Goal: Task Accomplishment & Management: Manage account settings

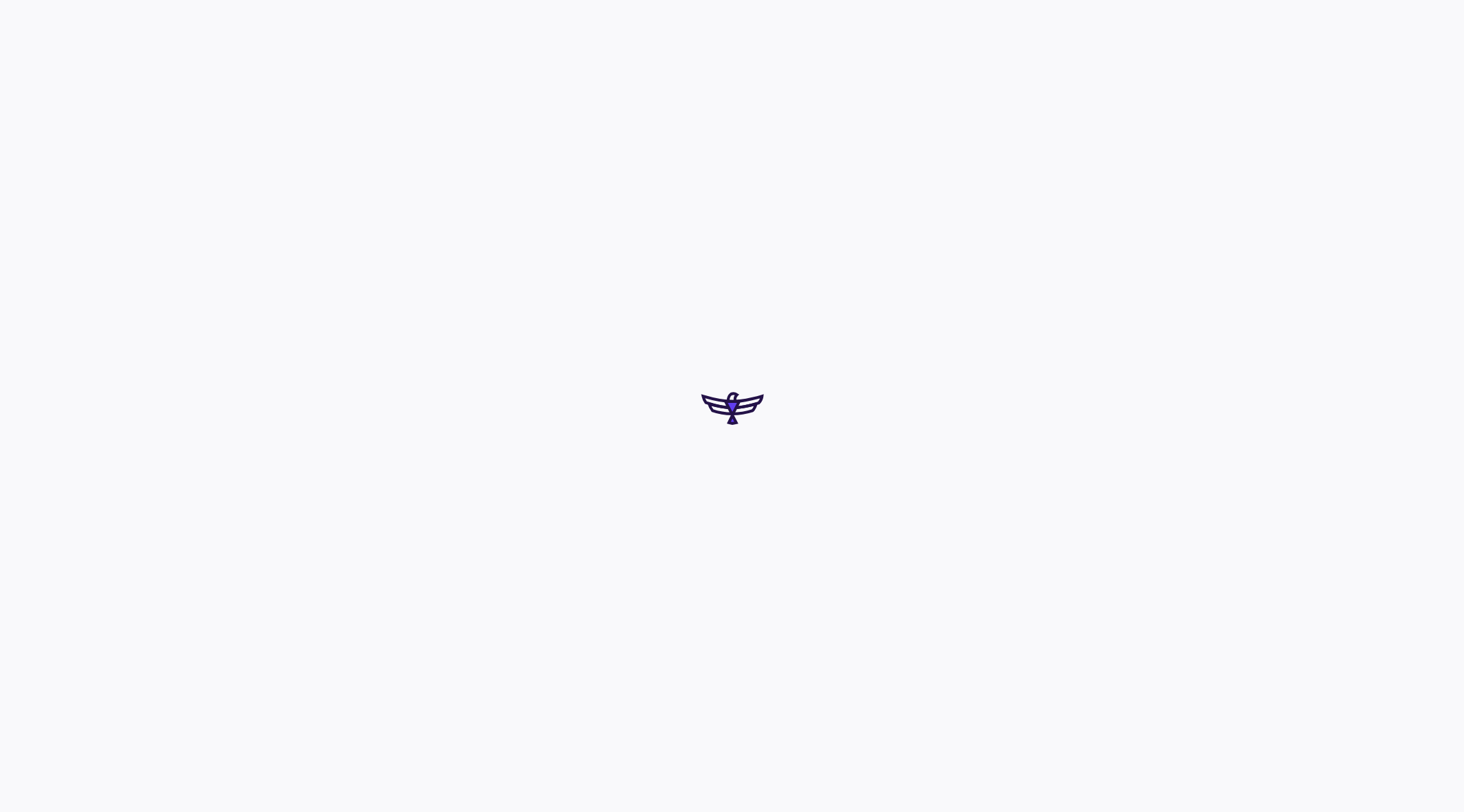
click at [677, 449] on div at bounding box center [732, 406] width 1464 height 812
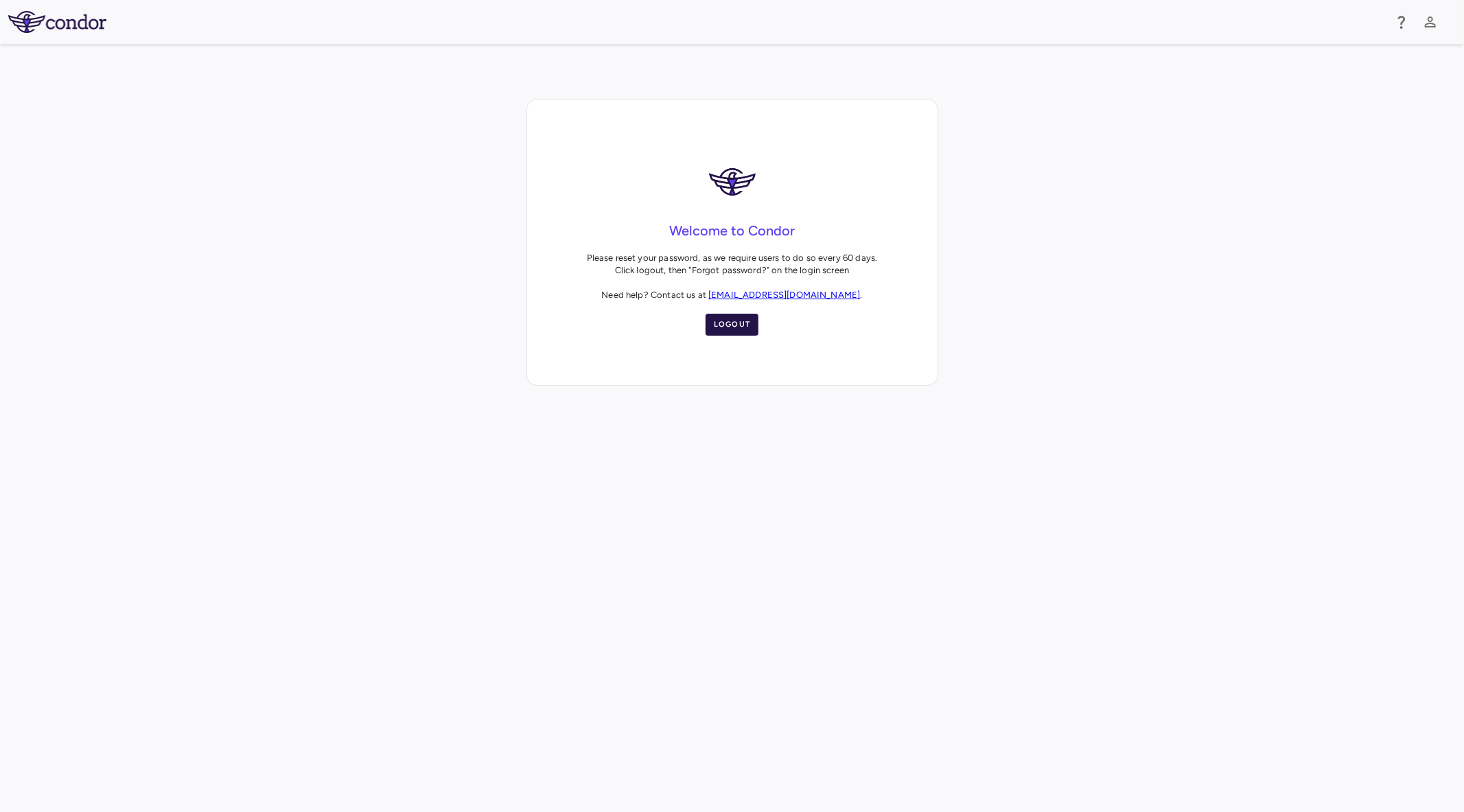
click at [732, 328] on button "Logout" at bounding box center [732, 324] width 53 height 22
click at [731, 331] on button "Logout" at bounding box center [732, 324] width 53 height 22
